Goal: Use online tool/utility: Utilize a website feature to perform a specific function

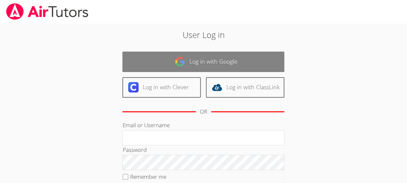
click at [220, 58] on link "Log in with Google" at bounding box center [203, 61] width 162 height 20
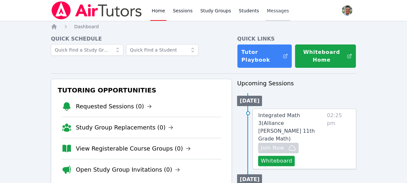
click at [269, 9] on span "Messages" at bounding box center [278, 10] width 22 height 6
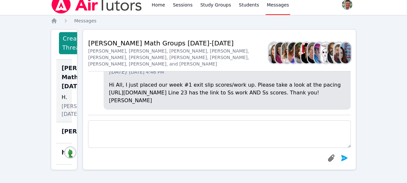
scroll to position [59, 0]
click at [64, 102] on span "[PERSON_NAME], [DATE]" at bounding box center [84, 110] width 45 height 16
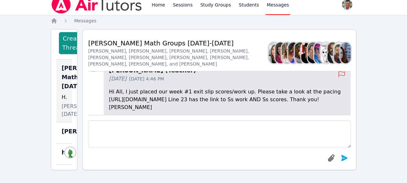
scroll to position [-1, 0]
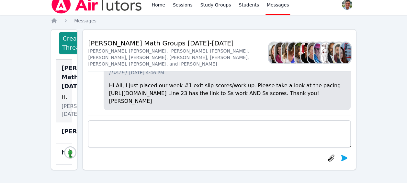
drag, startPoint x: 117, startPoint y: 72, endPoint x: 192, endPoint y: 80, distance: 75.6
click at [192, 82] on p "Hi All, I just placed our week #1 exit slip scores/work up. Please take a look …" at bounding box center [227, 93] width 236 height 23
copy p "[URL][DOMAIN_NAME]"
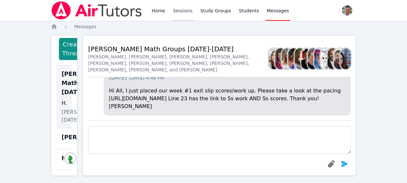
click at [183, 13] on link "Sessions" at bounding box center [183, 10] width 22 height 21
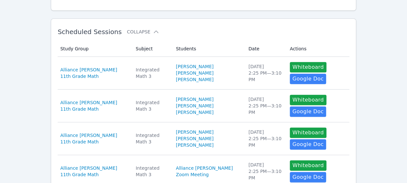
scroll to position [98, 0]
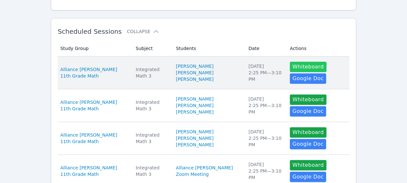
click at [298, 63] on button "Whiteboard" at bounding box center [308, 67] width 37 height 10
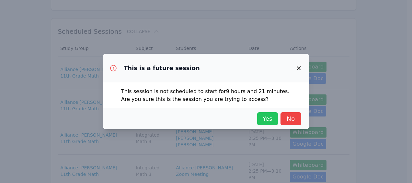
click at [265, 122] on span "Yes" at bounding box center [267, 118] width 14 height 9
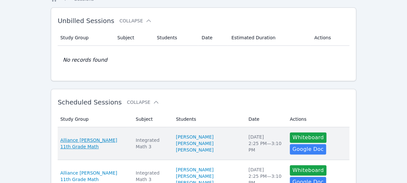
scroll to position [0, 0]
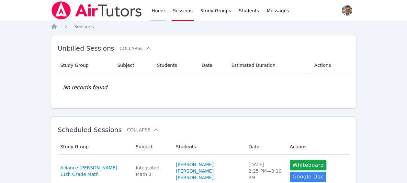
click at [157, 8] on link "Home" at bounding box center [158, 10] width 16 height 21
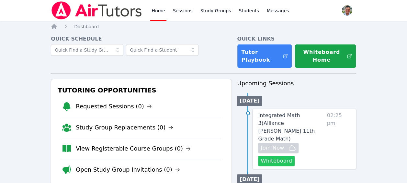
click at [273, 155] on button "Whiteboard" at bounding box center [276, 160] width 37 height 10
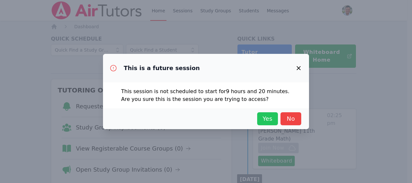
click at [273, 118] on span "Yes" at bounding box center [267, 118] width 14 height 9
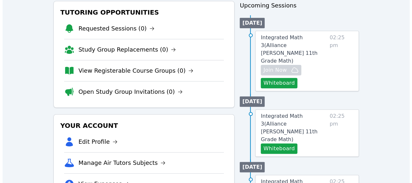
scroll to position [80, 0]
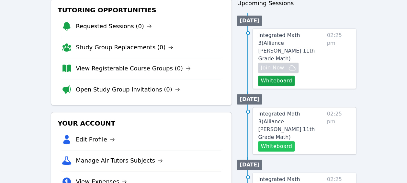
click at [274, 141] on button "Whiteboard" at bounding box center [276, 146] width 37 height 10
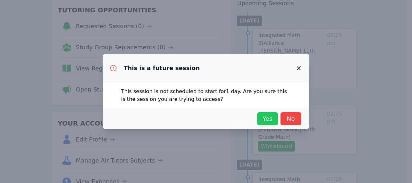
click at [269, 118] on span "Yes" at bounding box center [267, 118] width 14 height 9
